Goal: Complete application form

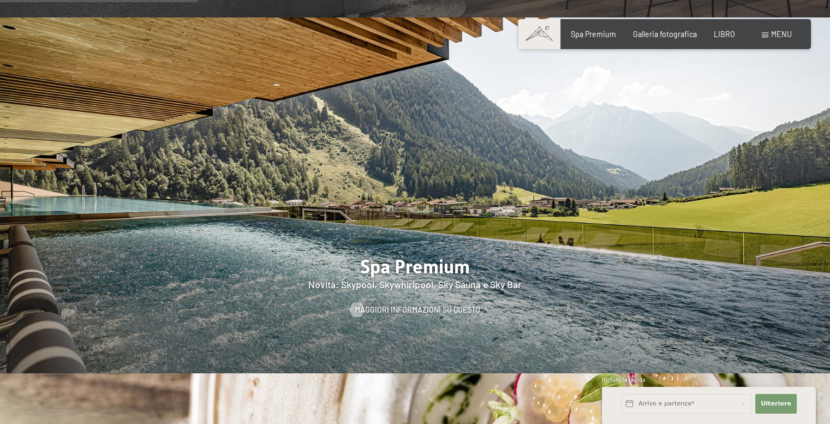
scroll to position [1310, 0]
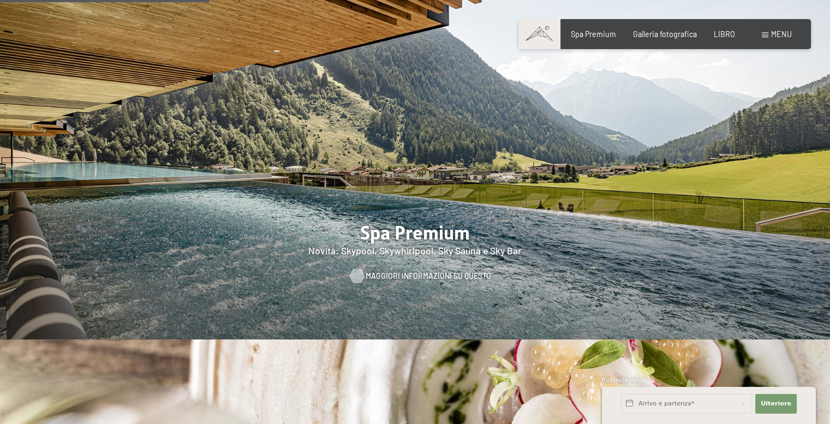
click at [398, 271] on font "Maggiori informazioni su questo" at bounding box center [429, 275] width 126 height 9
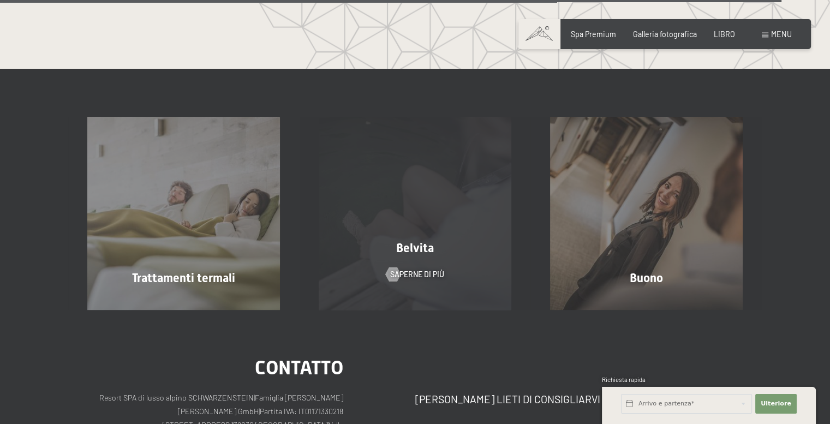
scroll to position [5677, 0]
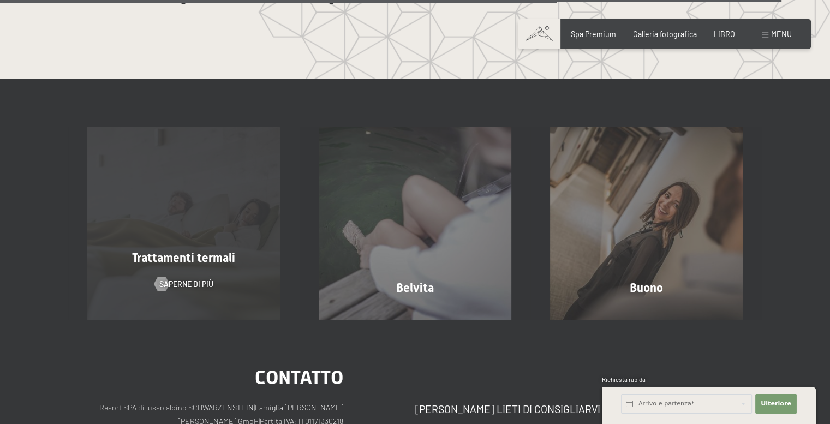
click at [246, 264] on div "Trattamenti termali Saperne di più" at bounding box center [183, 223] width 231 height 193
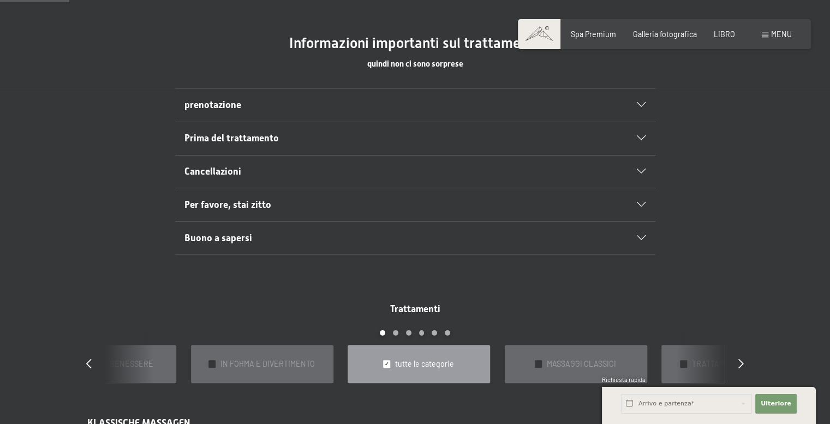
scroll to position [655, 0]
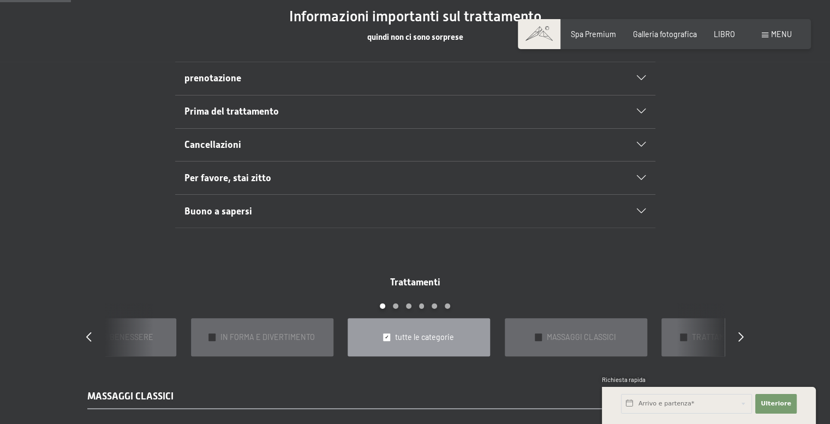
click at [639, 176] on icon at bounding box center [641, 178] width 9 height 5
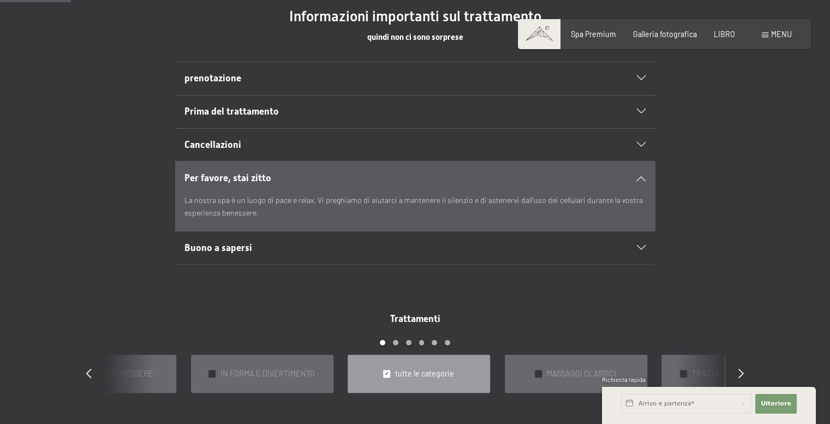
click at [641, 246] on icon at bounding box center [641, 248] width 9 height 5
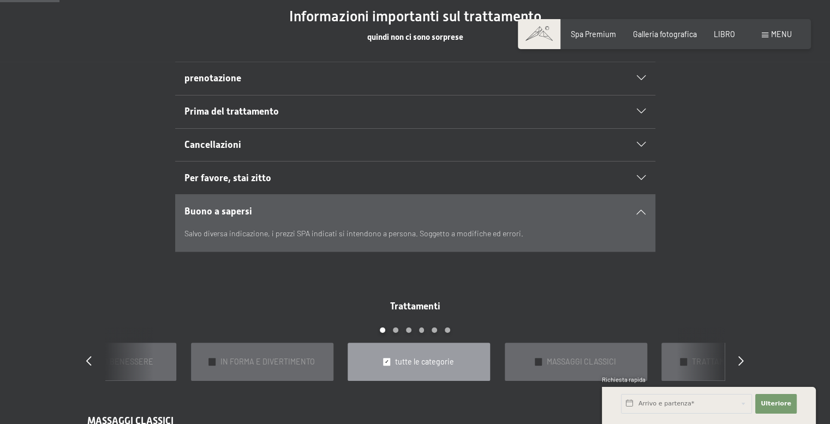
scroll to position [546, 0]
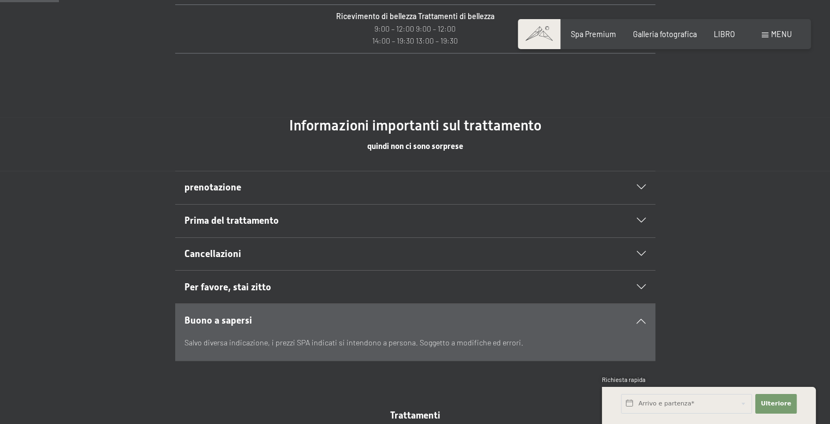
click at [640, 187] on icon at bounding box center [641, 187] width 9 height 5
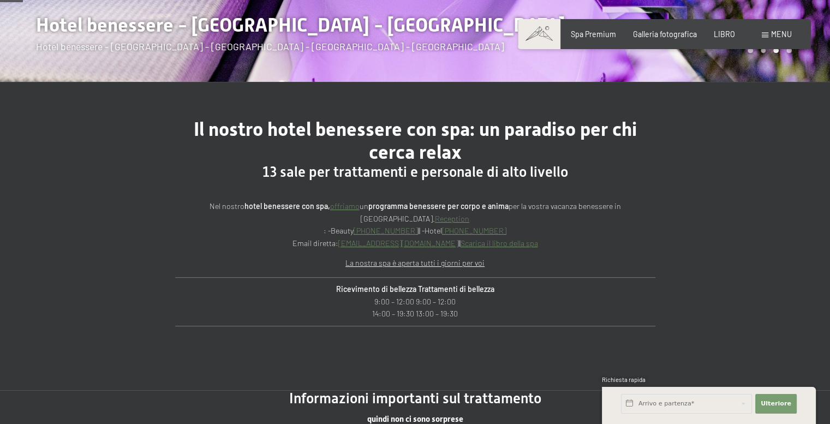
scroll to position [0, 0]
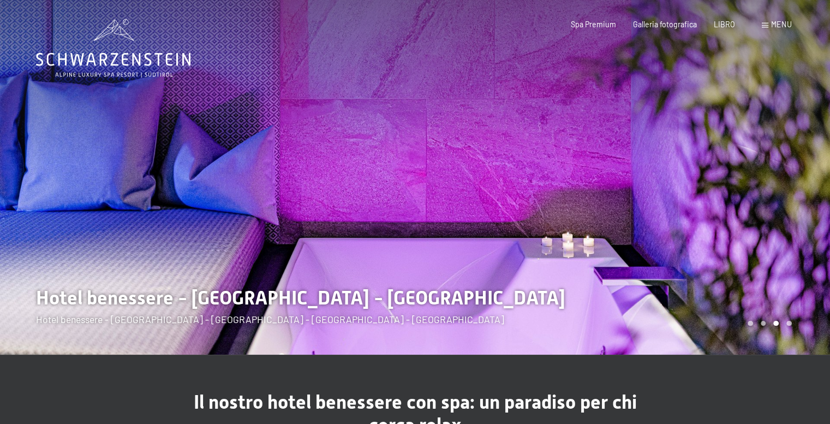
click at [99, 72] on icon at bounding box center [113, 48] width 154 height 58
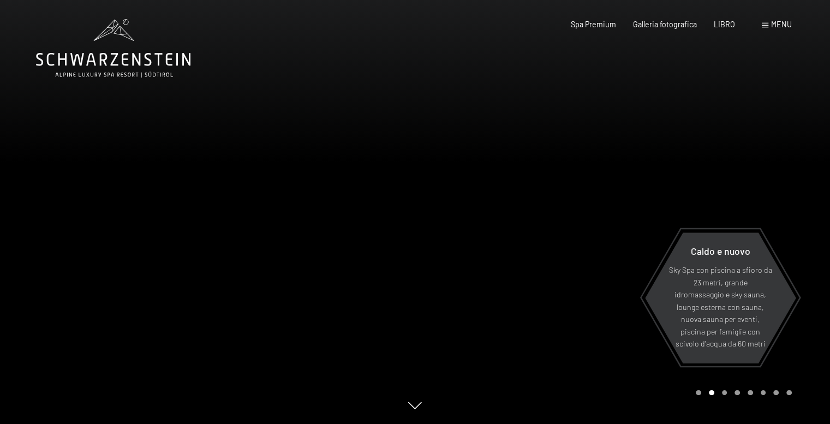
click at [766, 24] on span at bounding box center [765, 25] width 7 height 5
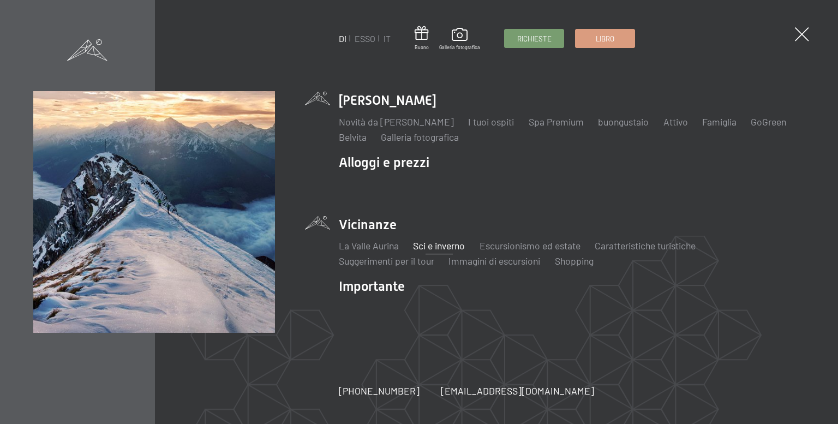
click at [434, 246] on font "Sci e inverno" at bounding box center [439, 246] width 52 height 12
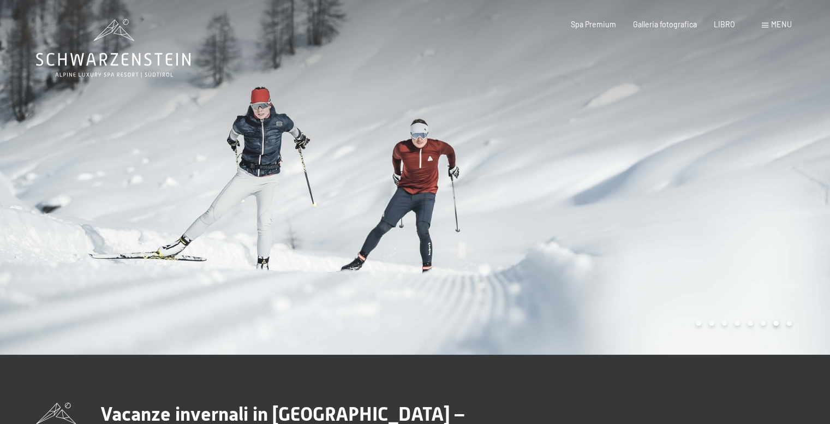
click at [127, 70] on icon at bounding box center [113, 48] width 154 height 58
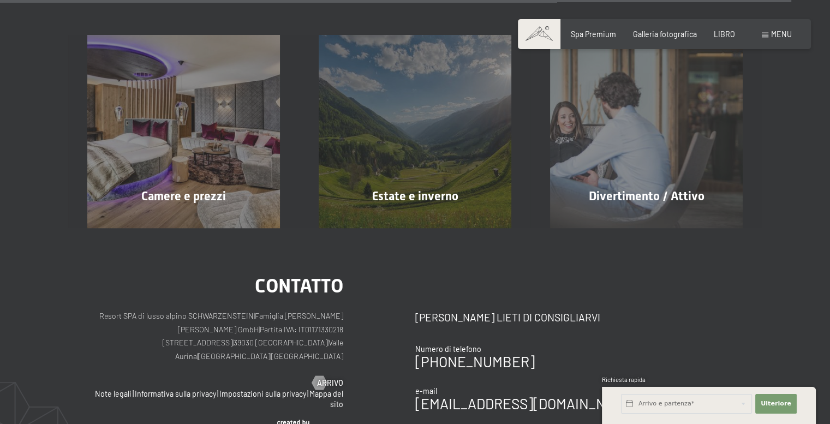
scroll to position [4693, 0]
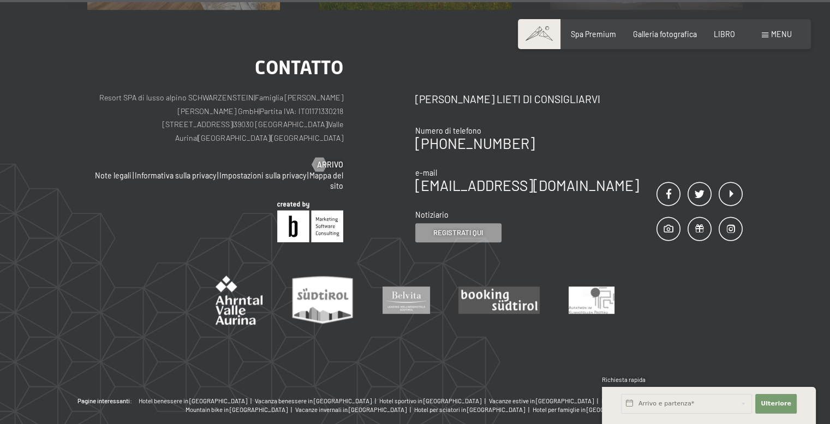
click at [771, 35] on font "menu" at bounding box center [781, 33] width 21 height 9
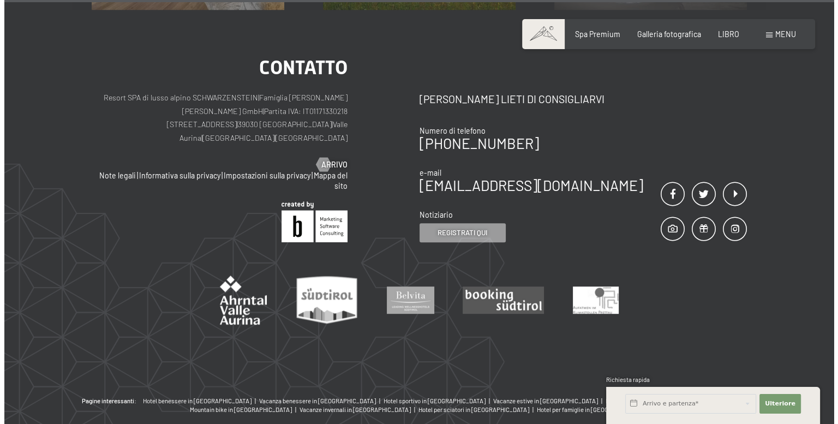
scroll to position [4720, 0]
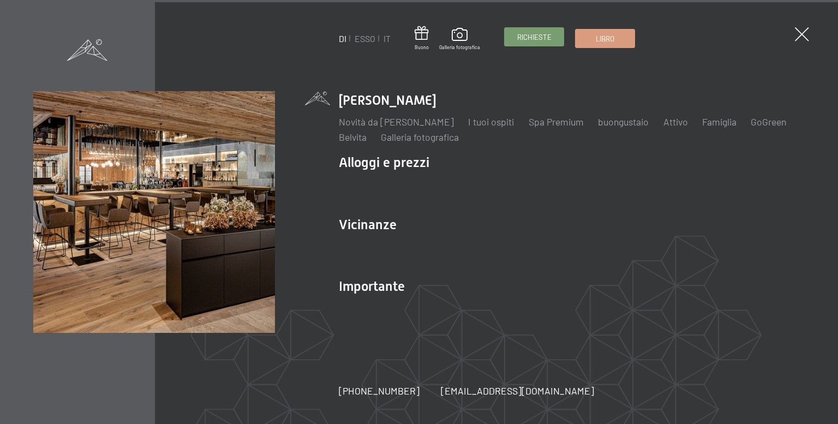
click at [539, 40] on font "Richieste" at bounding box center [534, 37] width 34 height 9
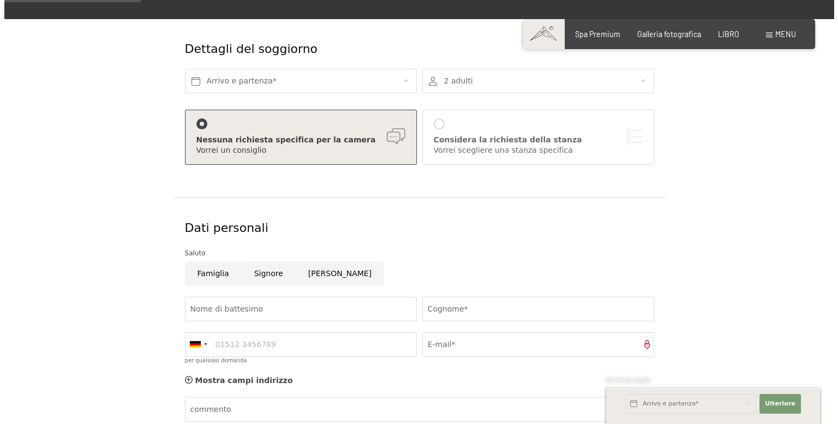
scroll to position [109, 0]
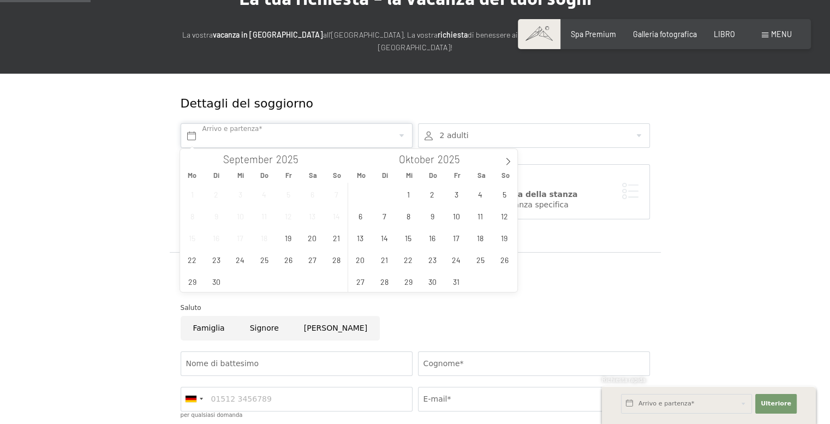
click at [258, 135] on input "text" at bounding box center [297, 135] width 232 height 25
click at [508, 159] on icon at bounding box center [508, 162] width 8 height 8
click at [457, 237] on span "19" at bounding box center [456, 237] width 21 height 21
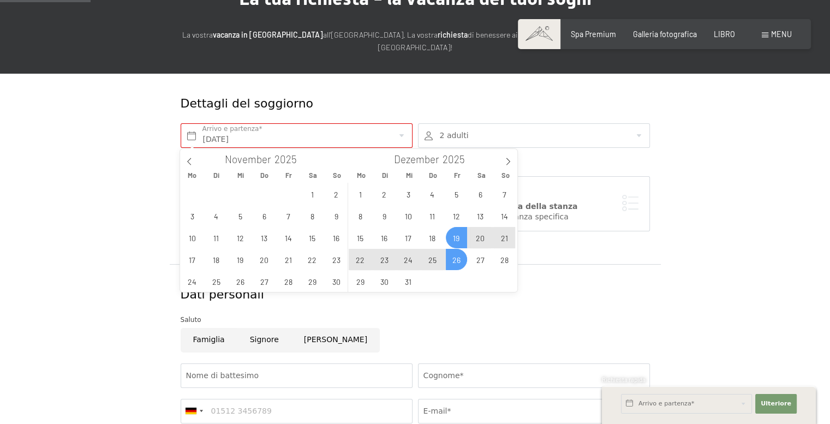
click at [455, 266] on span "26" at bounding box center [456, 259] width 21 height 21
type input "[DATE] - [DATE]"
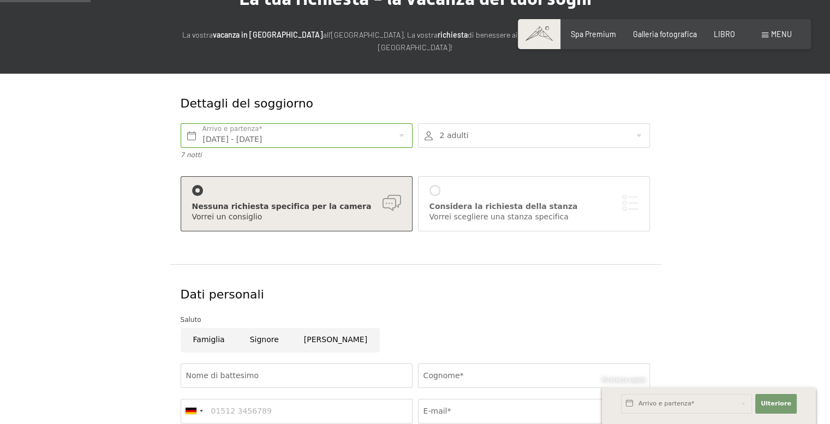
click at [505, 136] on div at bounding box center [534, 135] width 232 height 25
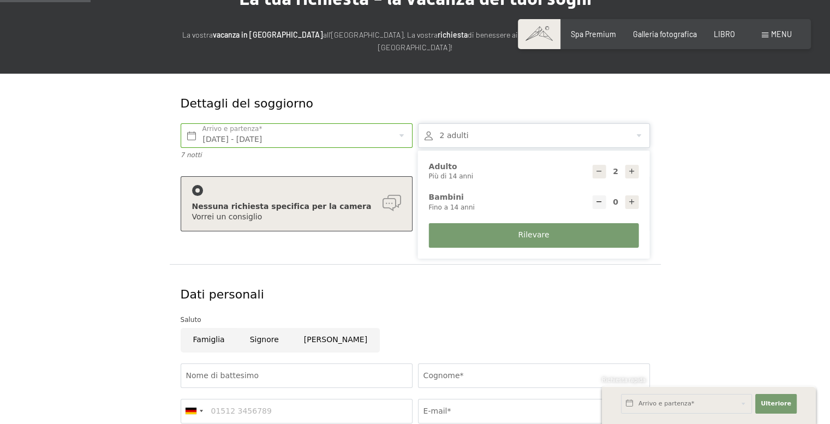
click at [633, 175] on icon at bounding box center [632, 172] width 8 height 8
type input "3"
click at [634, 202] on icon at bounding box center [632, 202] width 8 height 8
type input "1"
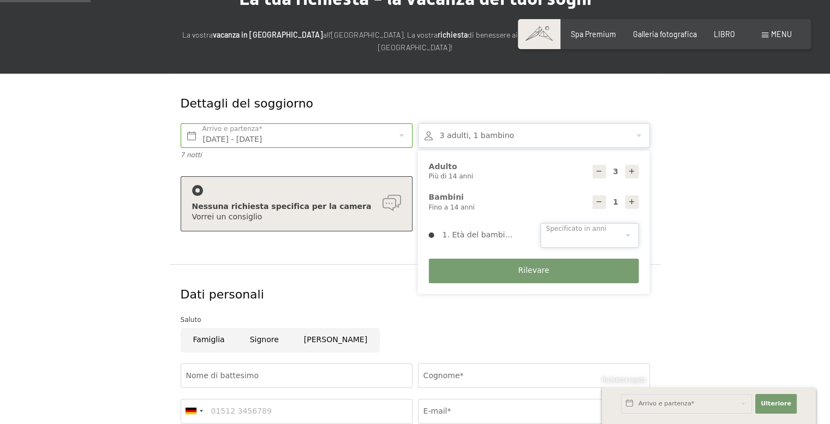
click at [601, 235] on select "0 1 2 3 4 5 6 7 8 9 10 11 12 13 14" at bounding box center [590, 235] width 98 height 25
select select "13"
click at [541, 223] on select "0 1 2 3 4 5 6 7 8 9 10 11 12 13 14" at bounding box center [590, 235] width 98 height 25
click at [531, 272] on font "Rilevare" at bounding box center [533, 270] width 31 height 9
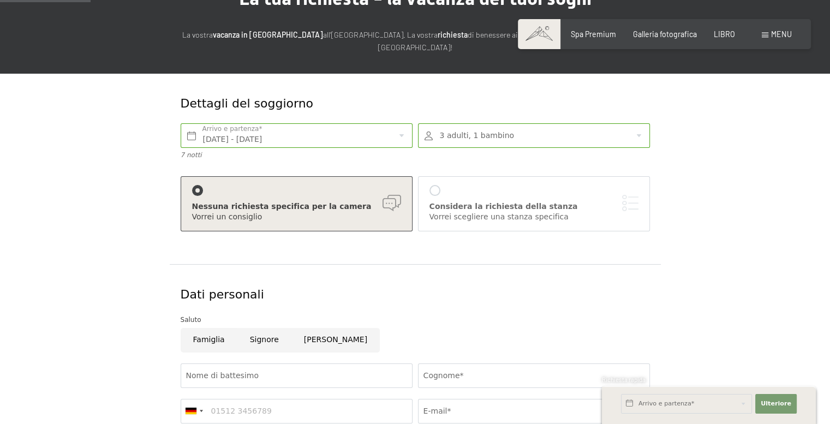
click at [435, 190] on div at bounding box center [435, 190] width 11 height 11
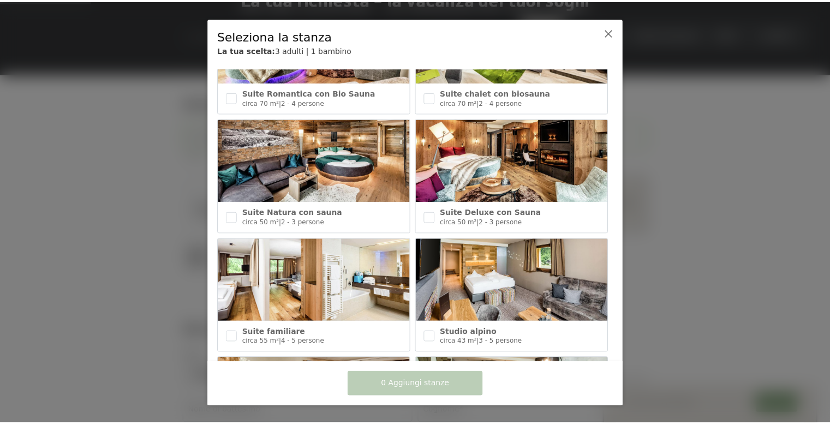
scroll to position [237, 0]
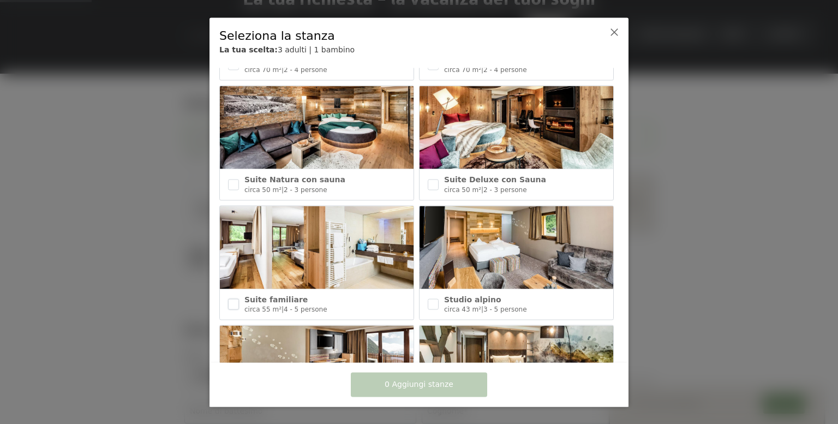
click at [236, 301] on input "checkbox" at bounding box center [233, 304] width 11 height 11
checkbox input "true"
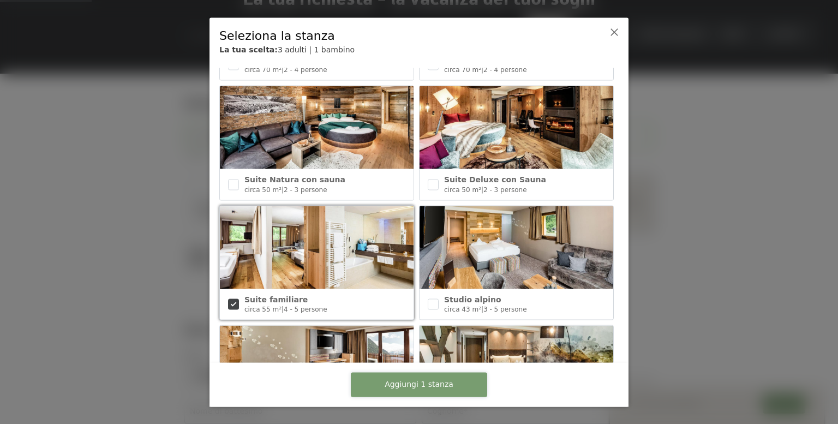
click at [427, 382] on font "Aggiungi 1 stanza" at bounding box center [419, 384] width 69 height 9
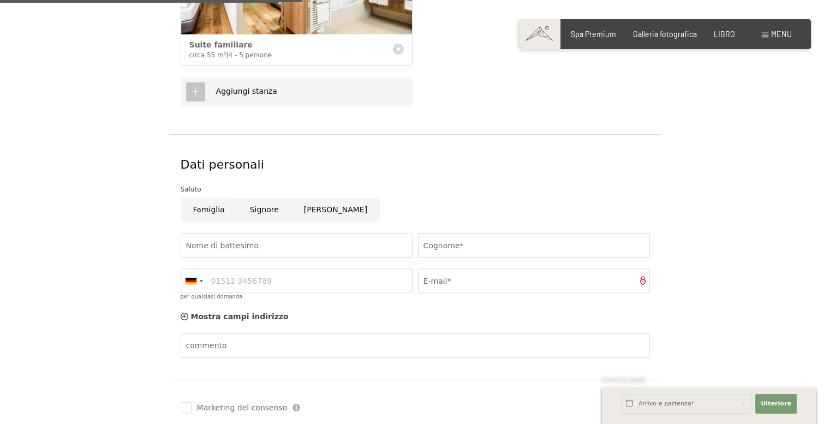
scroll to position [437, 0]
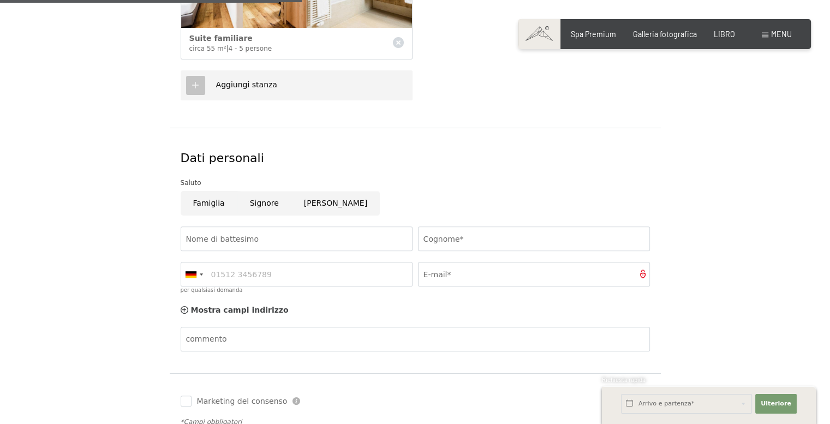
click at [209, 207] on input "Famiglia" at bounding box center [209, 203] width 57 height 25
radio input "true"
click at [273, 240] on input "Nome di battesimo" at bounding box center [297, 239] width 232 height 25
click at [344, 239] on font "Consenso al marketing*" at bounding box center [356, 243] width 92 height 9
click at [304, 238] on input "Consenso al marketing*" at bounding box center [298, 243] width 11 height 11
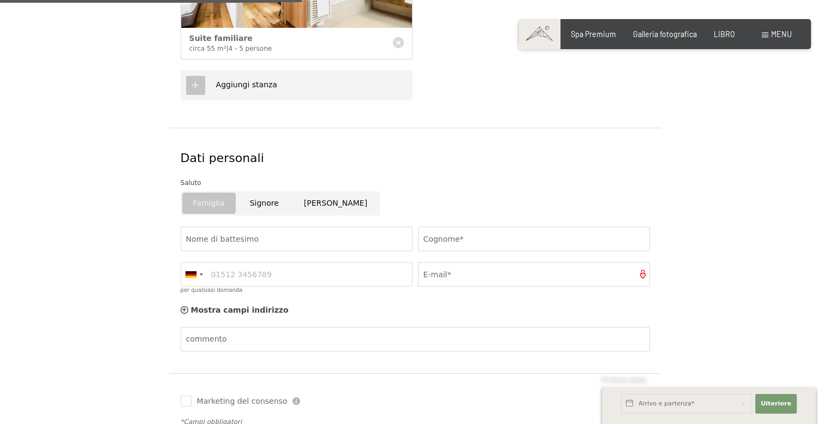
click at [342, 241] on font "Consenso al marketing*" at bounding box center [356, 243] width 92 height 9
checkbox input "true"
drag, startPoint x: 297, startPoint y: 240, endPoint x: 290, endPoint y: 240, distance: 7.1
click at [297, 240] on input "Nome di battesimo" at bounding box center [297, 239] width 232 height 25
type input "Mirco"
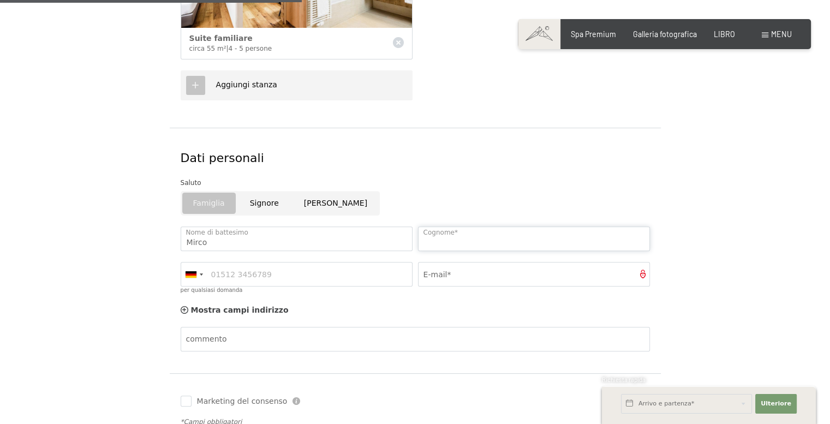
click at [509, 246] on input "Cognome*" at bounding box center [534, 239] width 232 height 25
type input "Gallus"
click at [201, 273] on div at bounding box center [201, 274] width 3 height 2
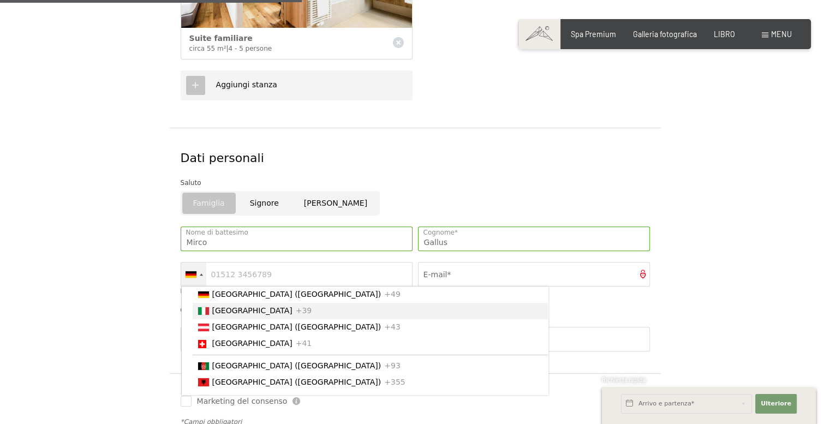
click at [215, 313] on font "[GEOGRAPHIC_DATA]" at bounding box center [252, 311] width 80 height 9
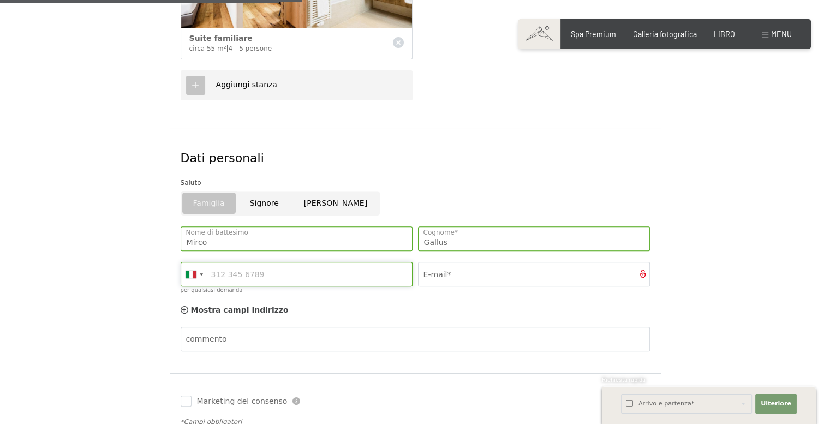
click at [254, 275] on input "per qualsiasi domanda" at bounding box center [297, 274] width 232 height 25
type input "3931714240"
click at [480, 271] on input "E-mail*" at bounding box center [534, 274] width 232 height 25
type input "[EMAIL_ADDRESS][DOMAIN_NAME]"
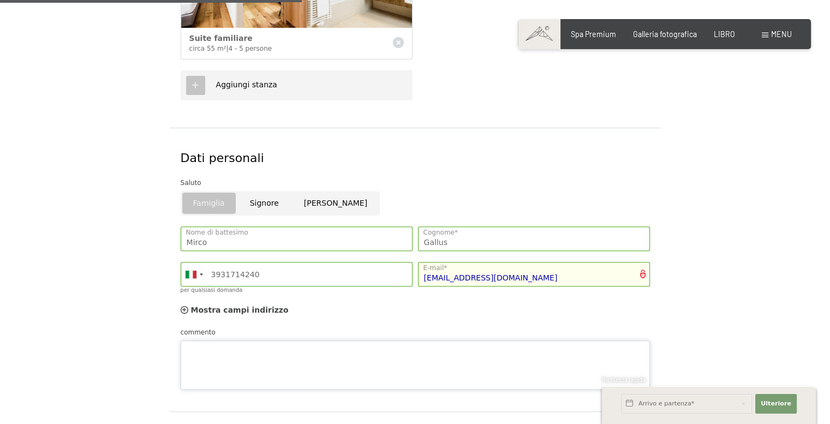
click at [267, 344] on textarea "commento" at bounding box center [415, 365] width 469 height 49
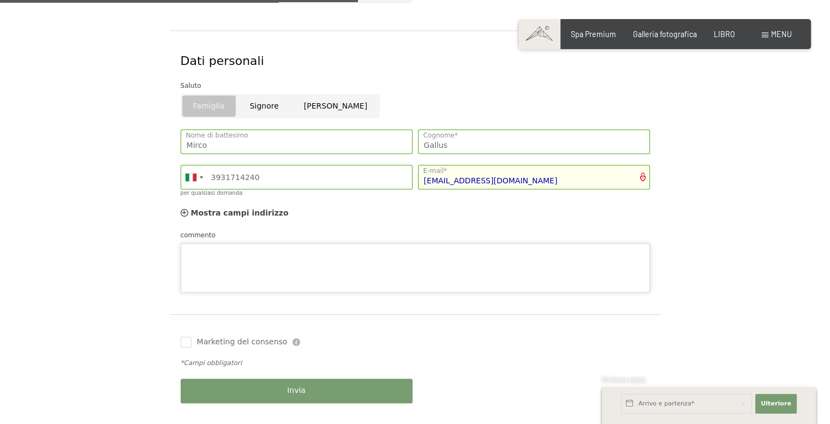
scroll to position [546, 0]
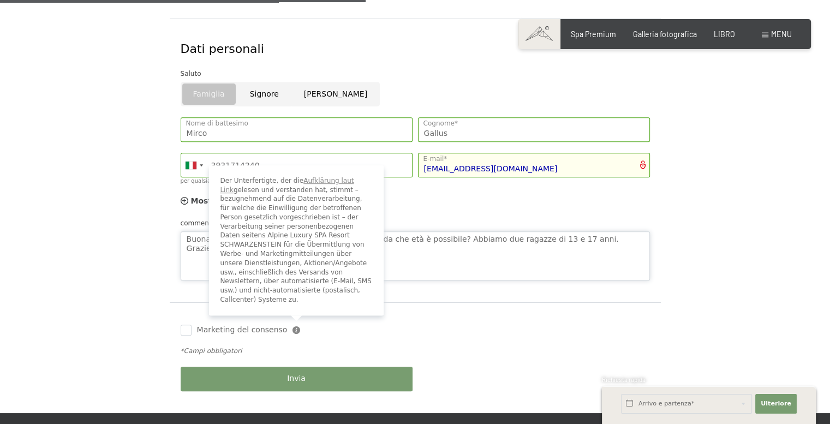
type textarea "Buonasera, l'accesso alle aree relax ed alle piscine da che età è possibile? Ab…"
click at [293, 327] on icon at bounding box center [297, 330] width 8 height 8
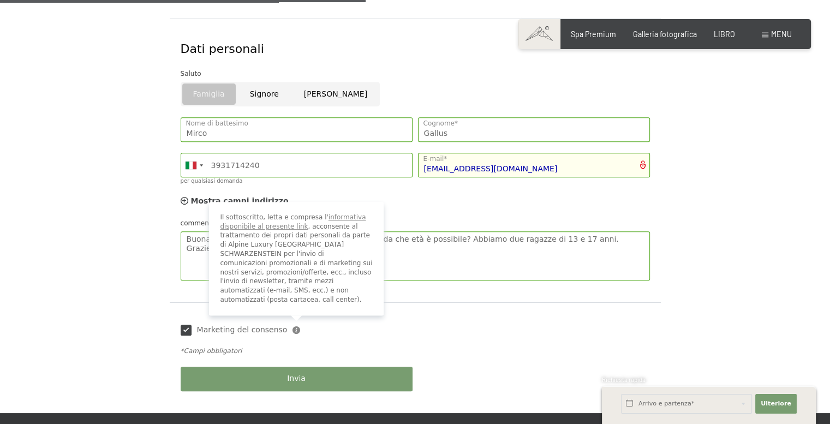
click at [293, 327] on icon at bounding box center [297, 330] width 8 height 8
checkbox input "false"
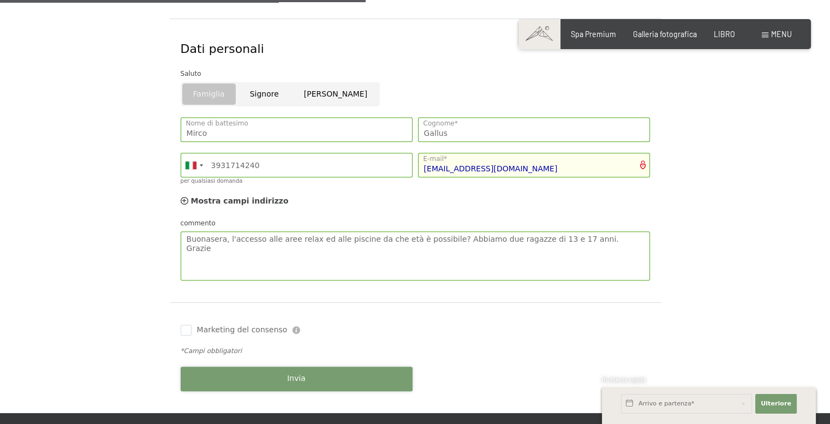
click at [323, 384] on button "Invia" at bounding box center [297, 379] width 232 height 25
